Goal: Task Accomplishment & Management: Manage account settings

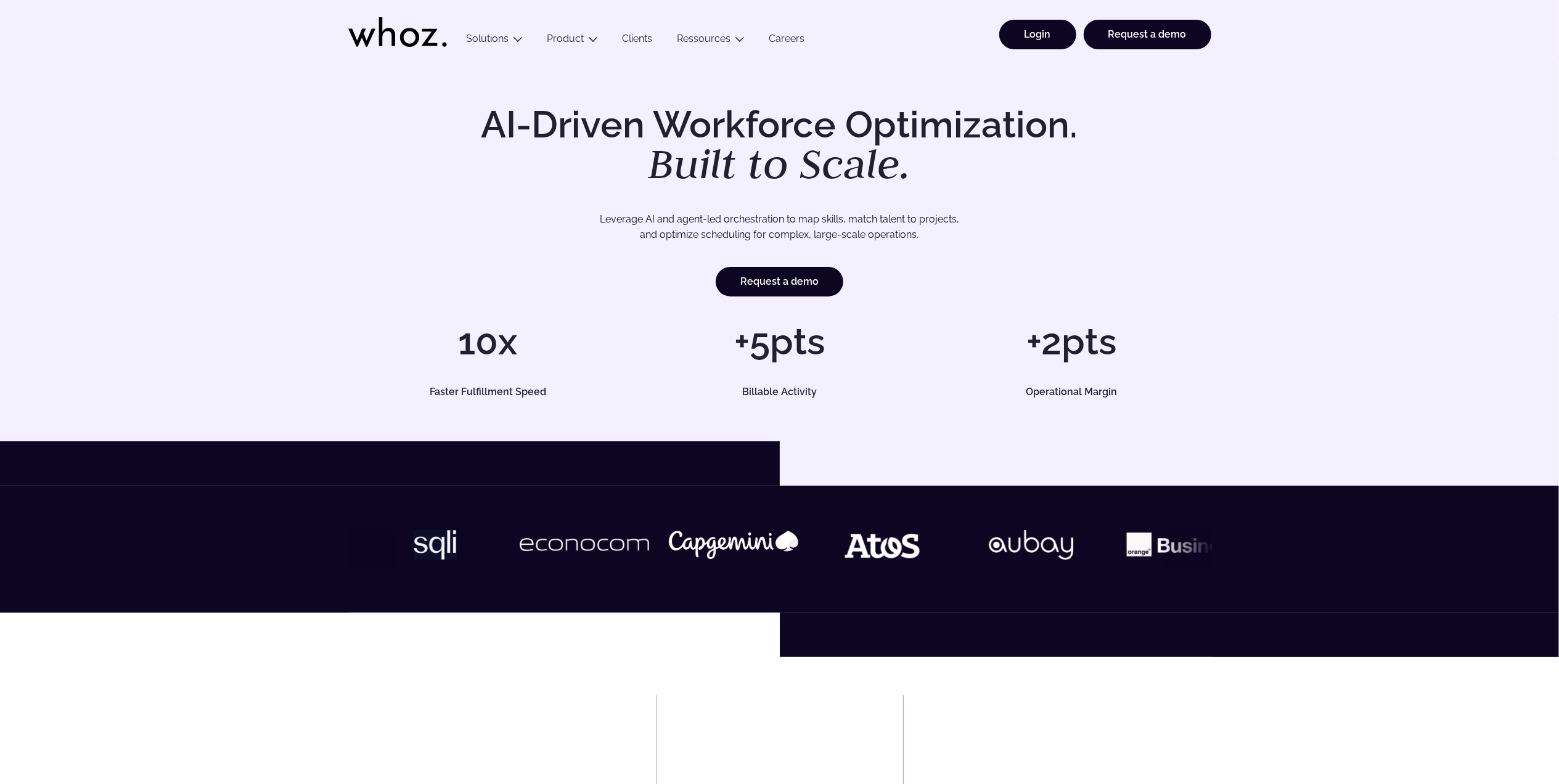
click at [1039, 28] on link "Login" at bounding box center [1038, 34] width 77 height 30
